Goal: Register for event/course

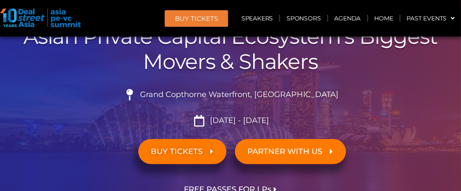
scroll to position [128, 0]
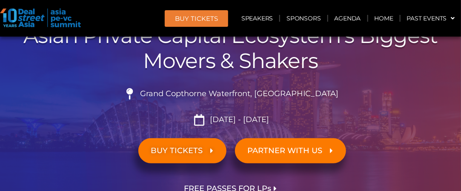
click at [442, 102] on li "Grand Copthorne Waterfront, [GEOGRAPHIC_DATA]​" at bounding box center [230, 97] width 452 height 19
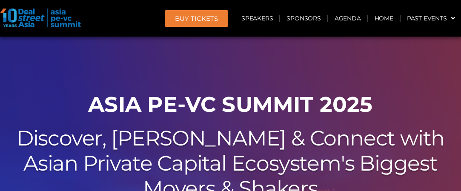
scroll to position [170, 0]
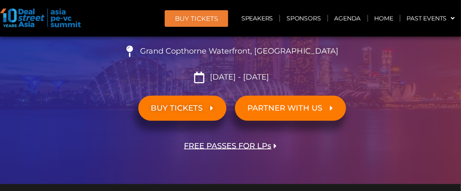
click at [207, 107] on span "BUY TICKETS" at bounding box center [182, 108] width 63 height 8
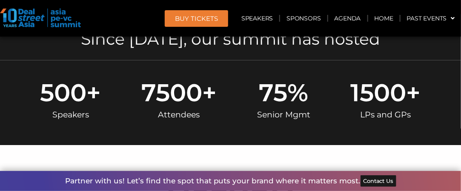
scroll to position [553, 0]
